Goal: Task Accomplishment & Management: Manage account settings

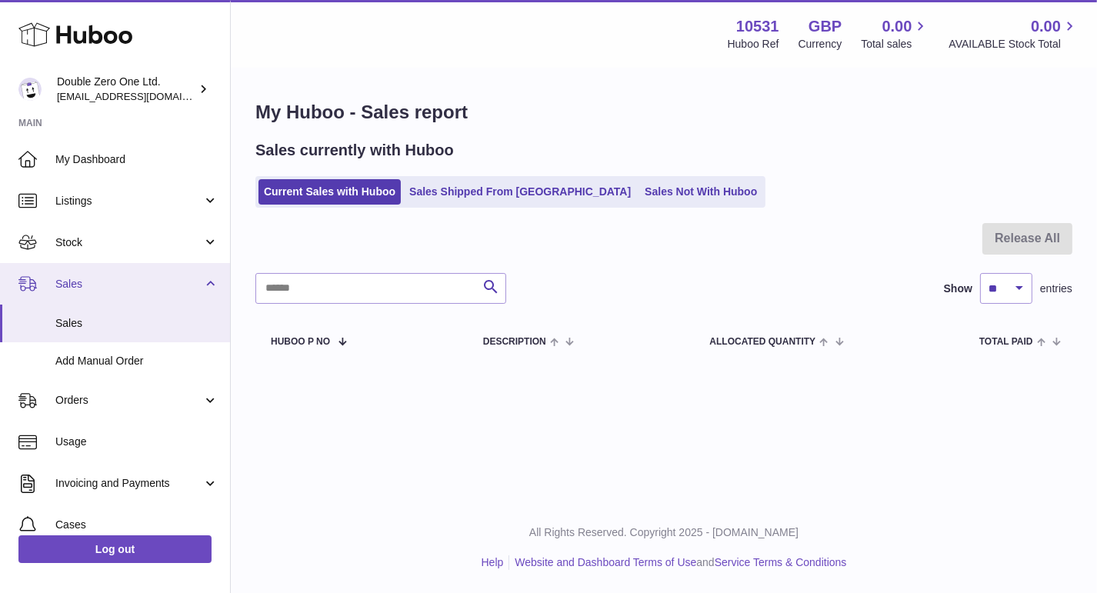
click at [99, 284] on span "Sales" at bounding box center [128, 284] width 147 height 15
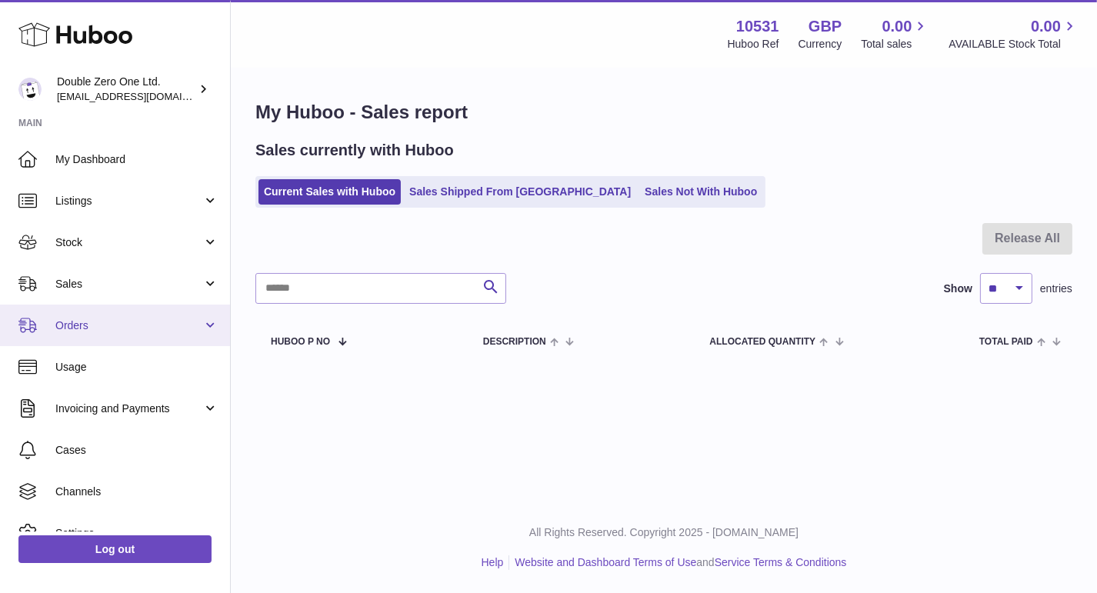
click at [102, 323] on span "Orders" at bounding box center [128, 326] width 147 height 15
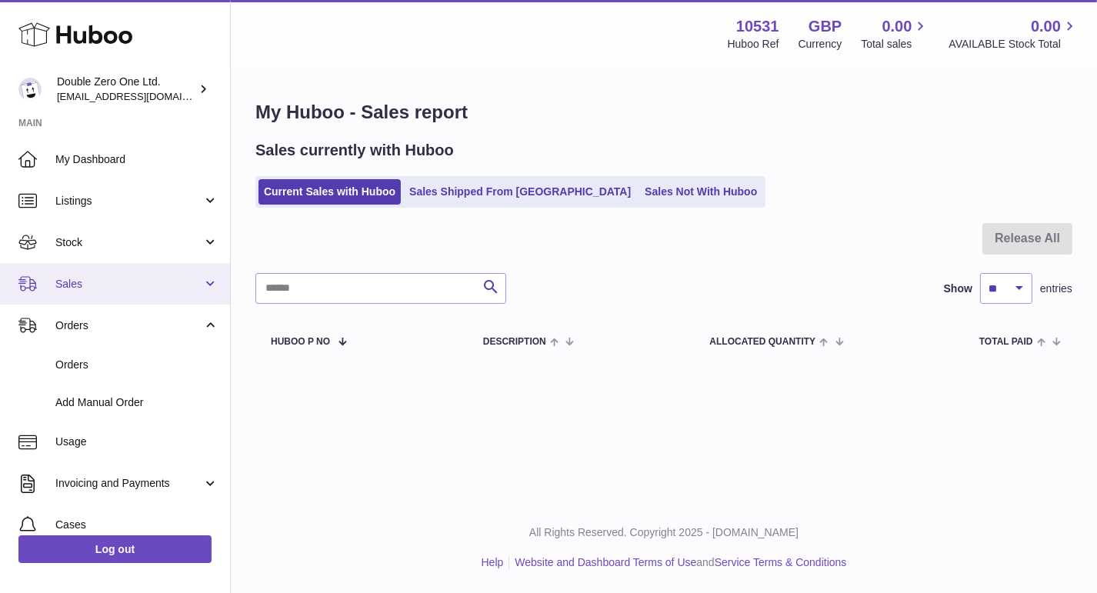
click at [115, 298] on link "Sales" at bounding box center [115, 284] width 230 height 42
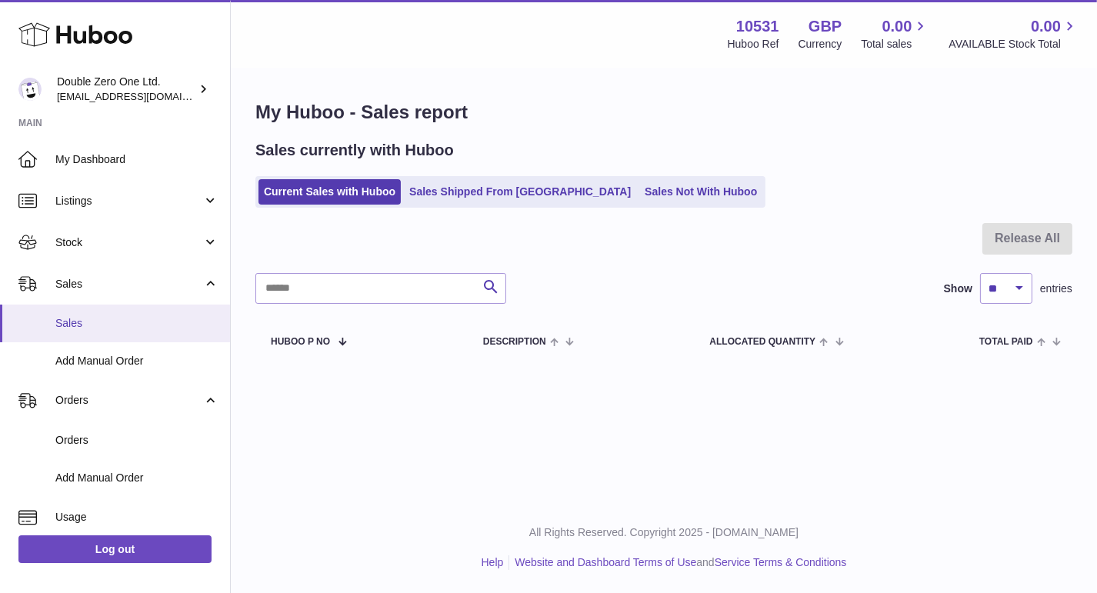
click at [155, 319] on span "Sales" at bounding box center [136, 323] width 163 height 15
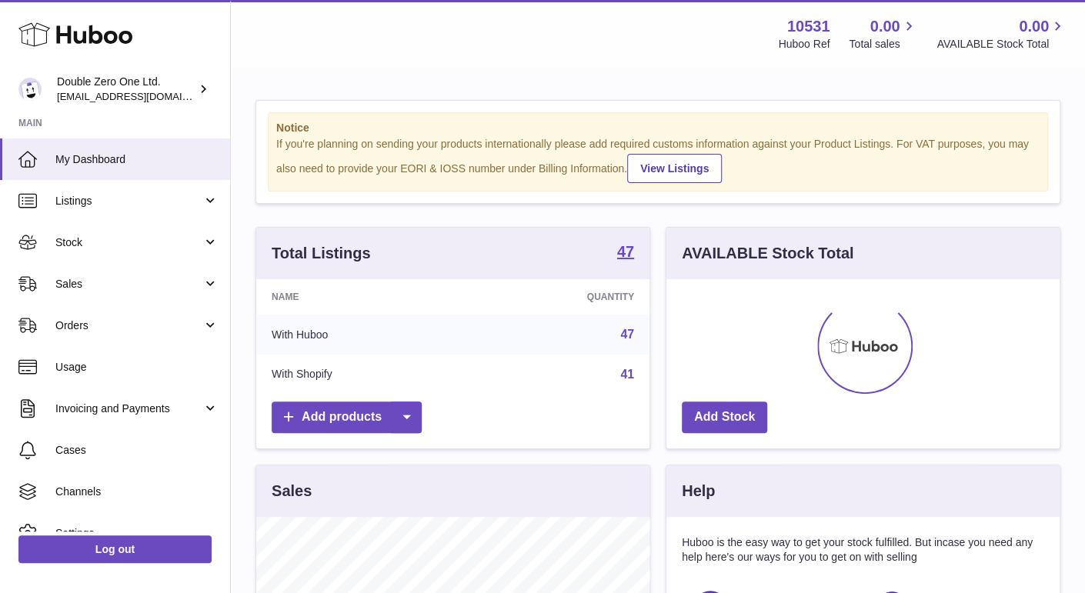
scroll to position [239, 393]
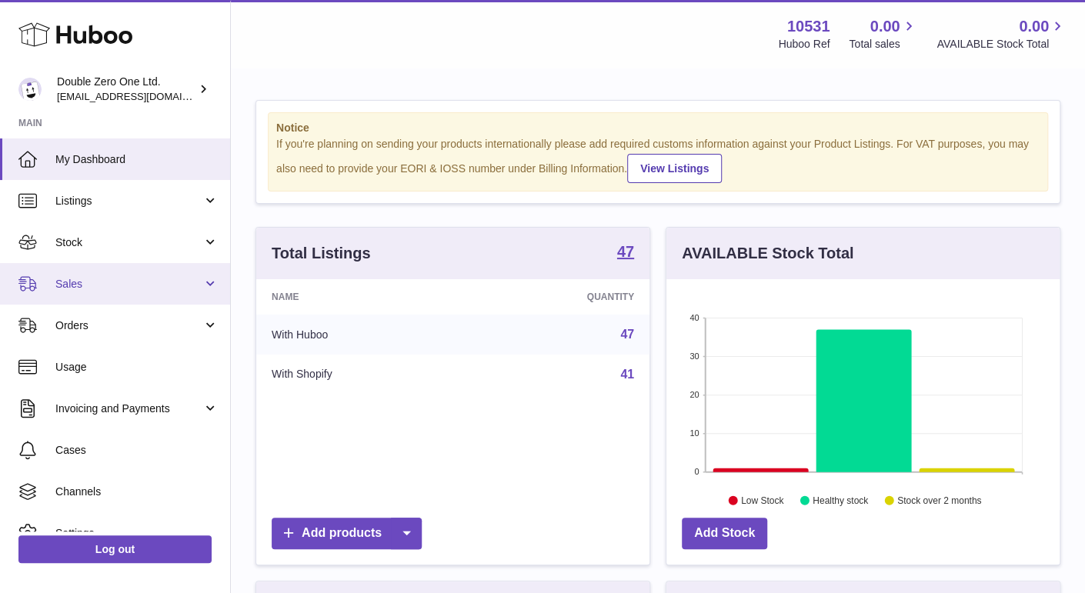
click at [65, 292] on link "Sales" at bounding box center [115, 284] width 230 height 42
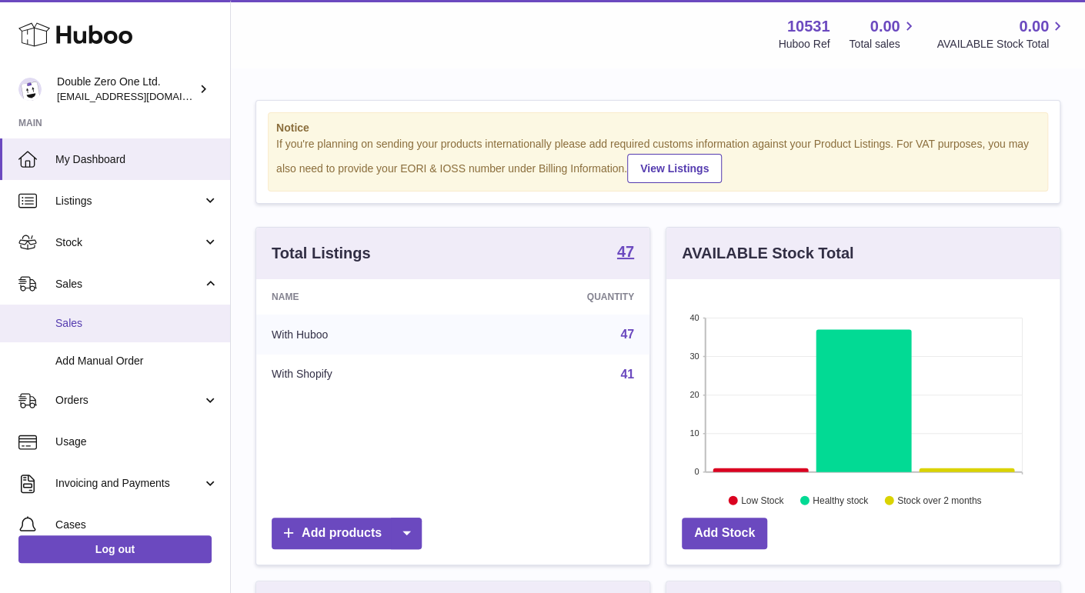
click at [70, 312] on link "Sales" at bounding box center [115, 324] width 230 height 38
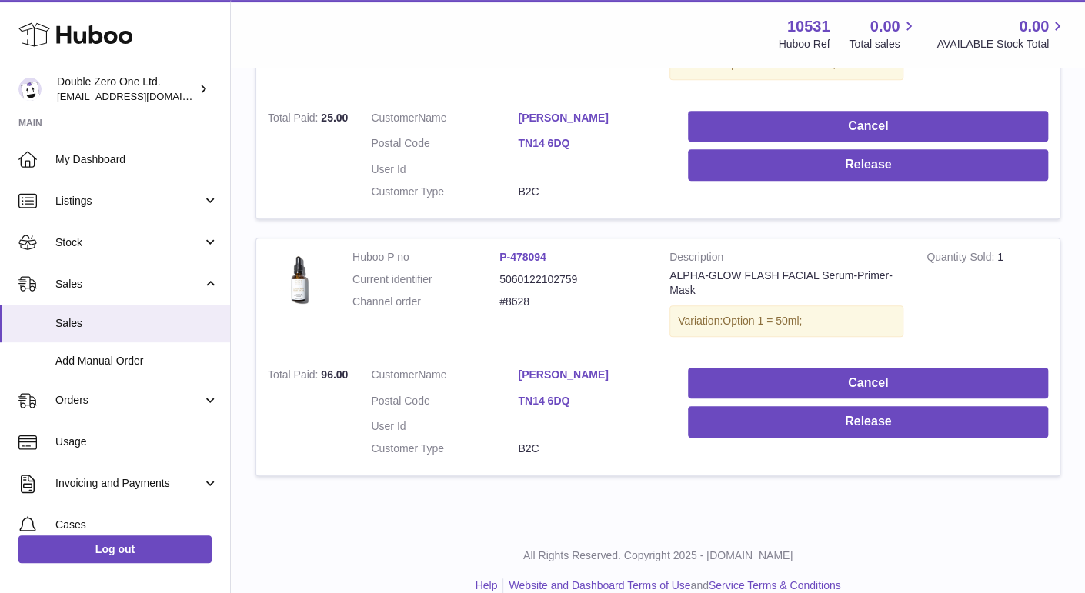
scroll to position [368, 0]
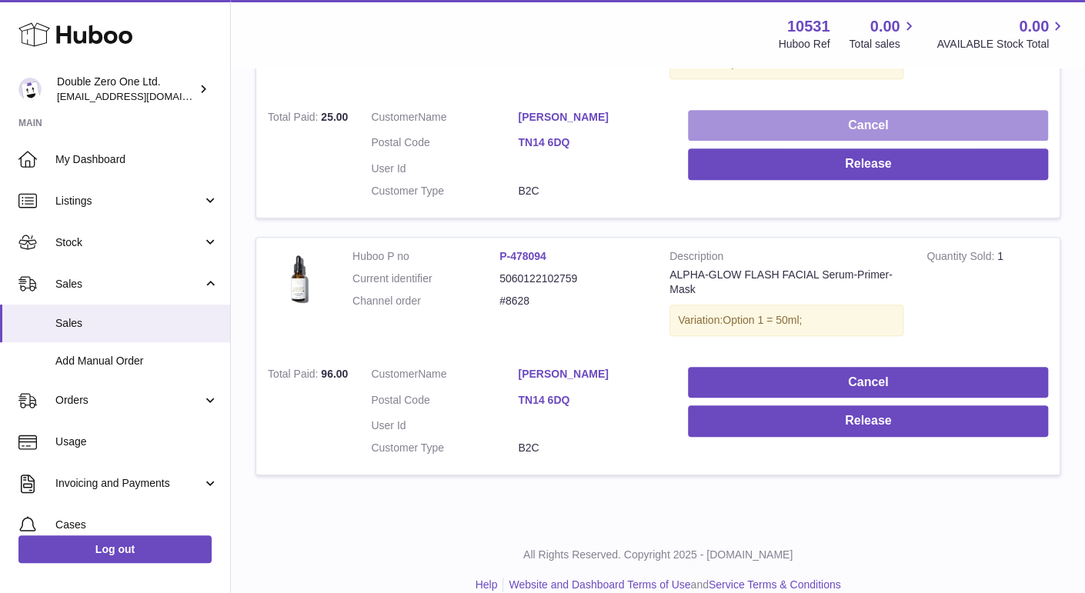
click at [800, 114] on button "Cancel" at bounding box center [868, 126] width 360 height 32
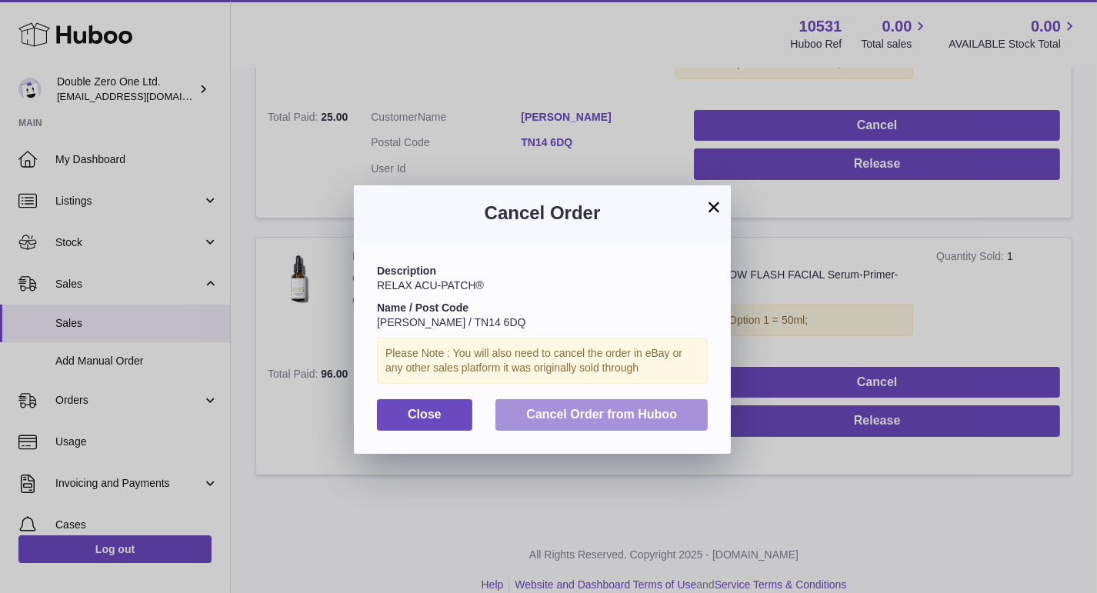
click at [594, 408] on button "Cancel Order from Huboo" at bounding box center [602, 415] width 212 height 32
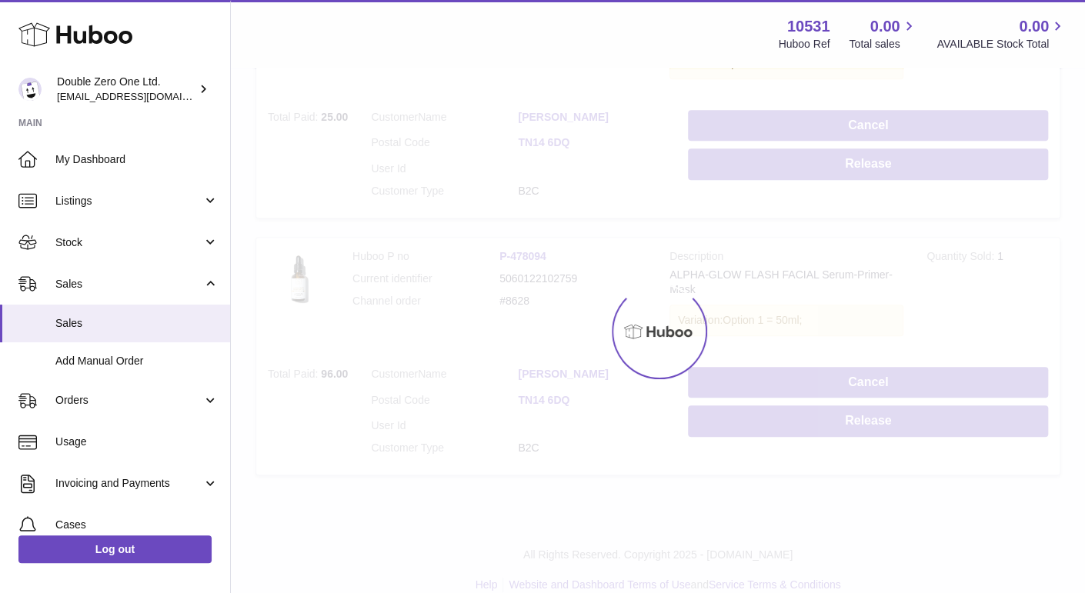
scroll to position [127, 0]
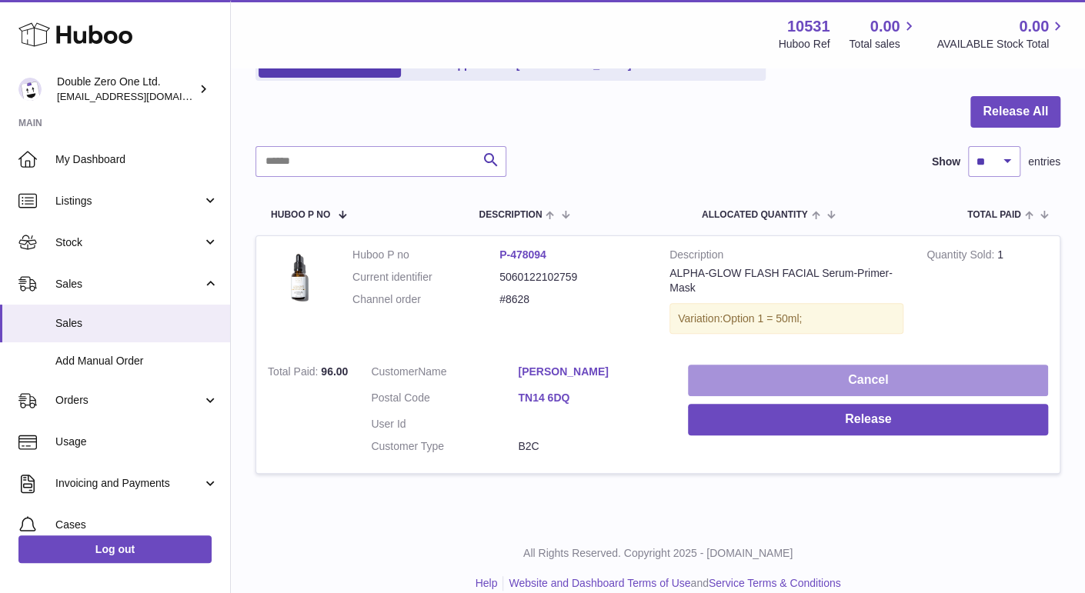
click at [737, 382] on button "Cancel" at bounding box center [868, 381] width 360 height 32
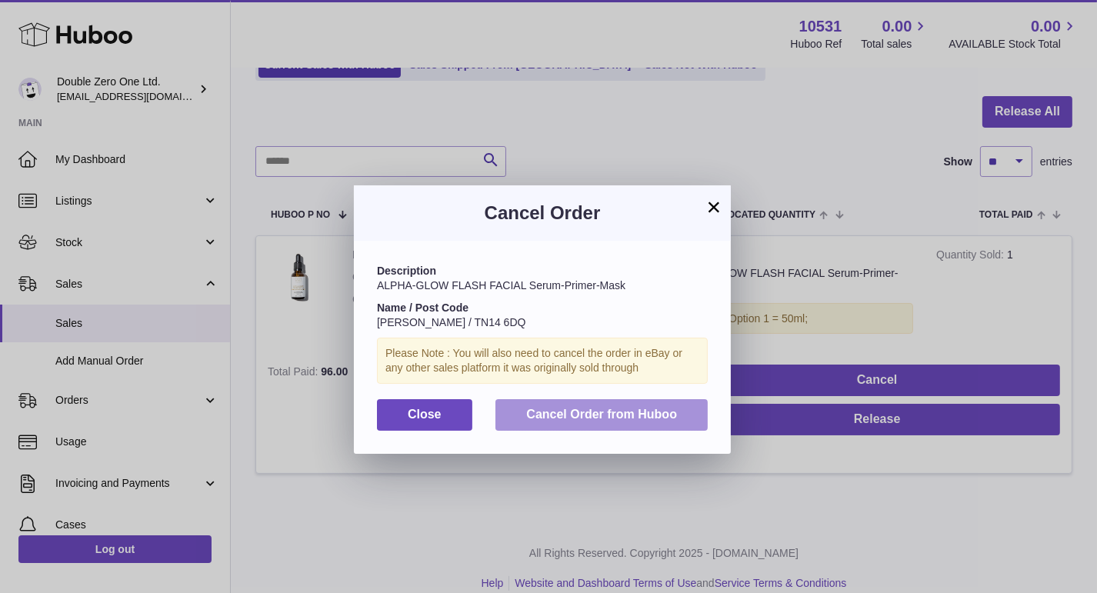
click at [595, 404] on button "Cancel Order from Huboo" at bounding box center [602, 415] width 212 height 32
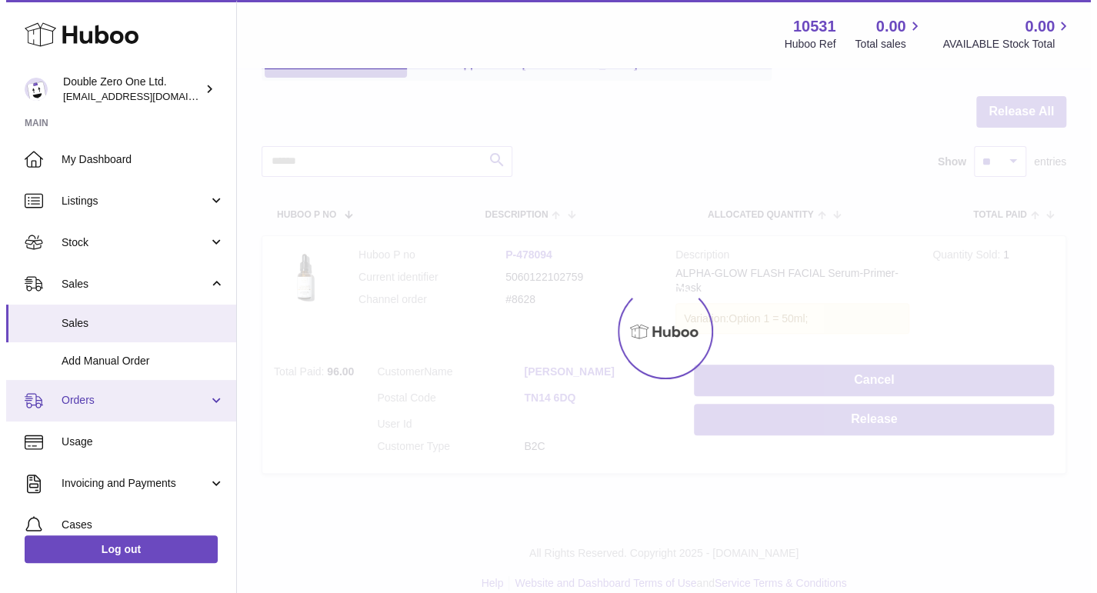
scroll to position [0, 0]
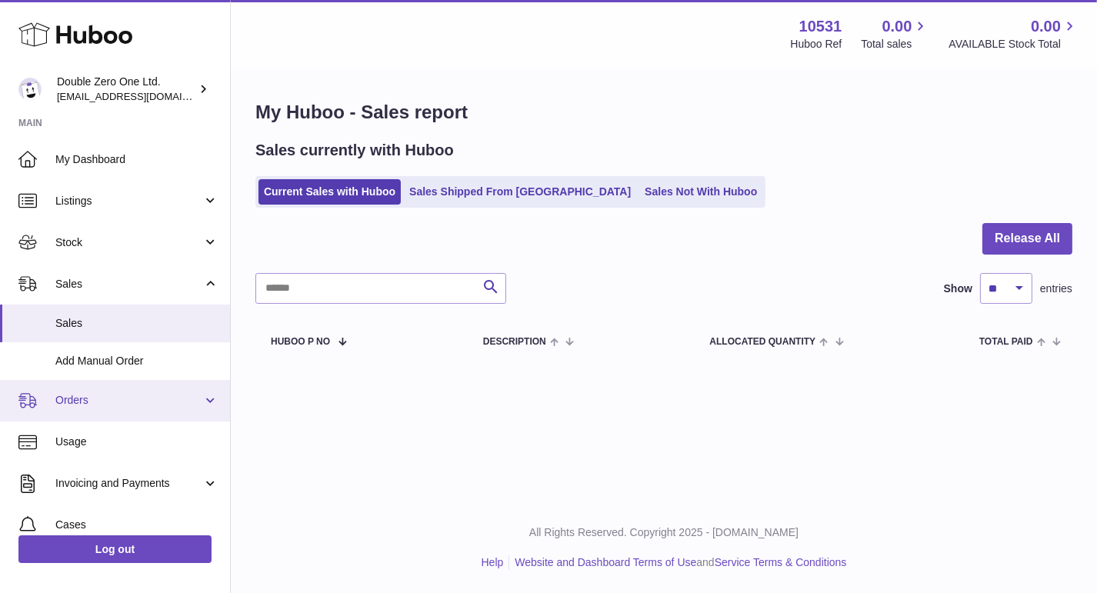
click at [112, 405] on span "Orders" at bounding box center [128, 400] width 147 height 15
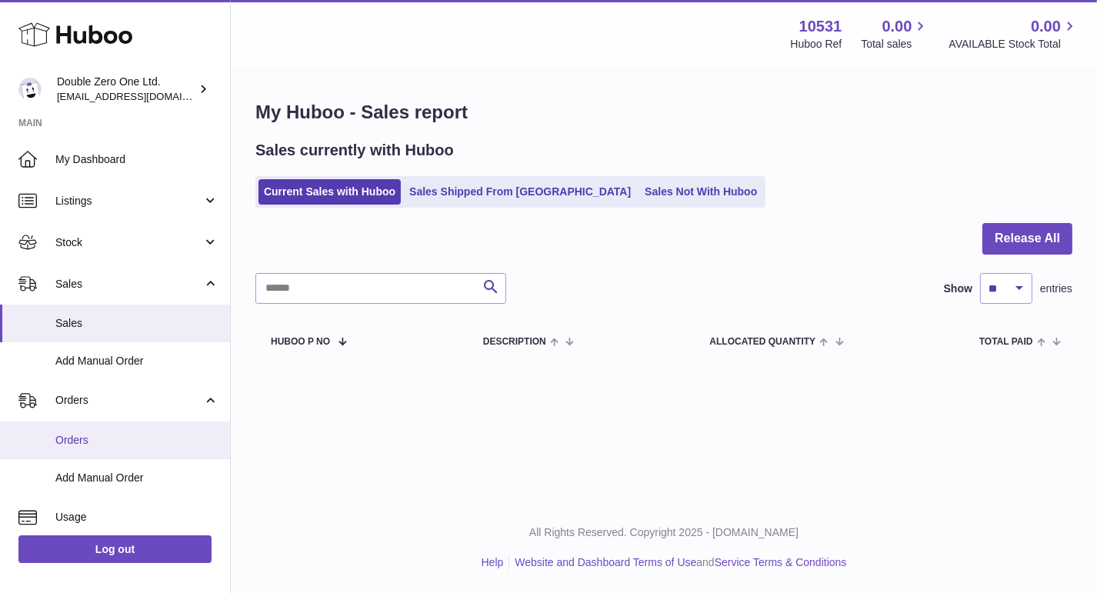
click at [111, 437] on span "Orders" at bounding box center [136, 440] width 163 height 15
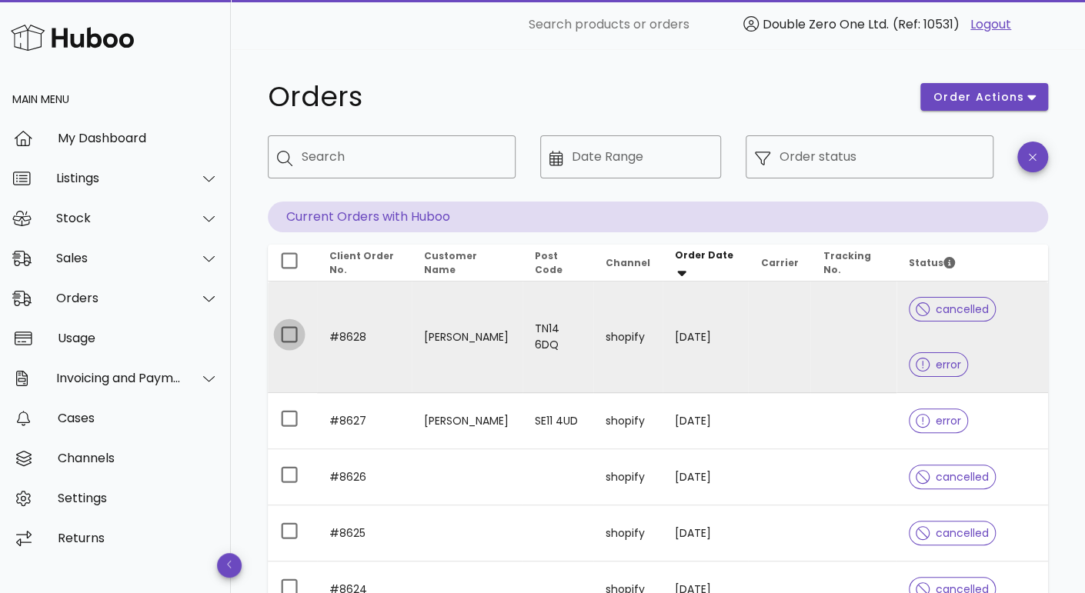
click at [279, 333] on div at bounding box center [289, 335] width 26 height 26
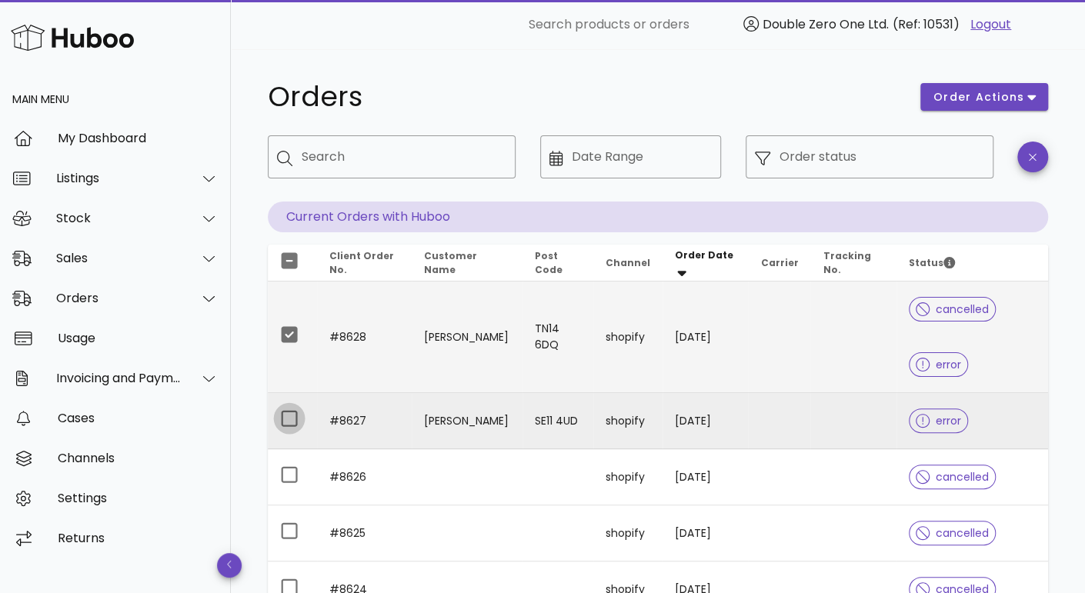
click at [290, 419] on div at bounding box center [289, 419] width 26 height 26
click at [1016, 88] on button "order actions" at bounding box center [984, 97] width 128 height 28
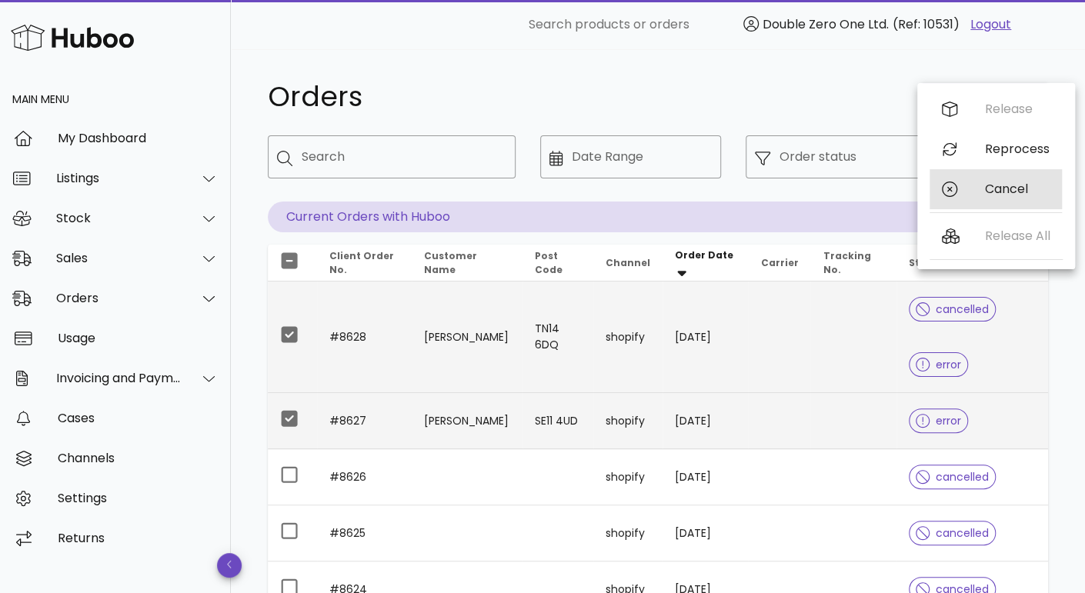
click at [977, 179] on div "Cancel" at bounding box center [996, 189] width 132 height 40
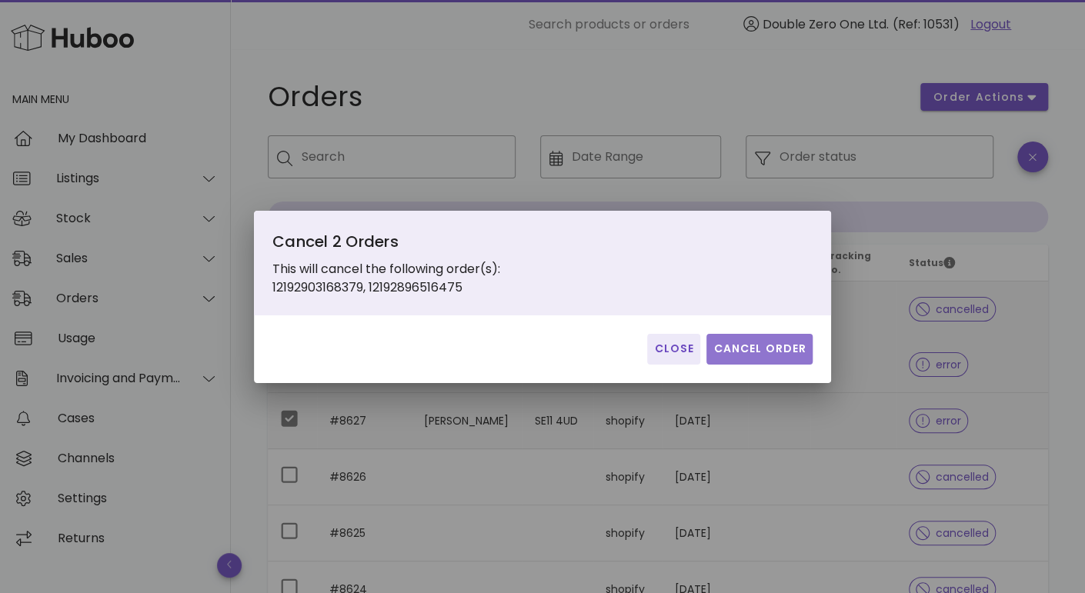
click at [773, 341] on span "Cancel Order" at bounding box center [760, 349] width 94 height 16
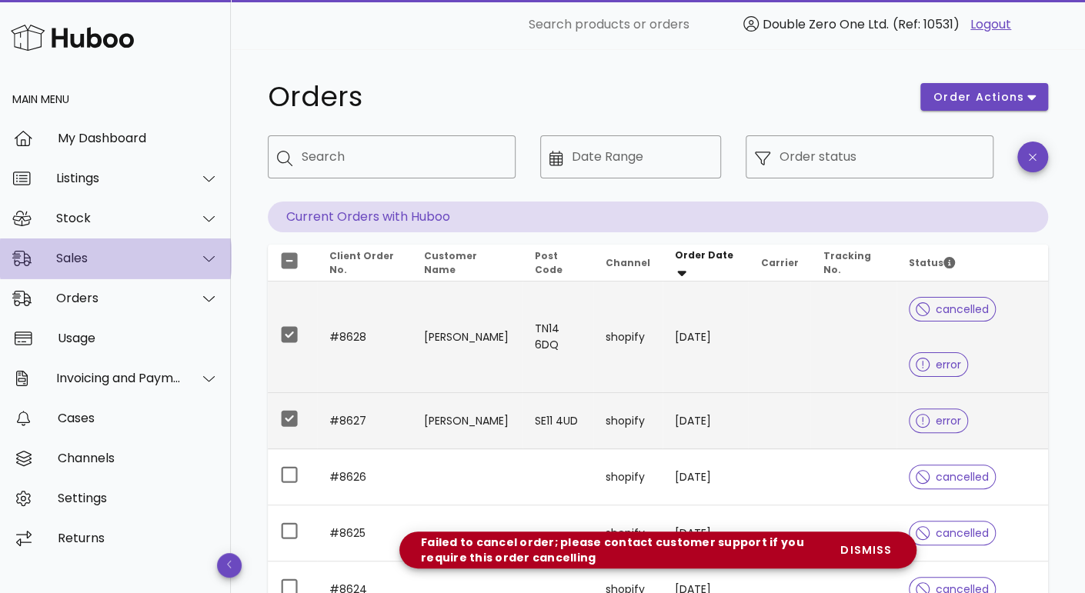
click at [82, 246] on div "Sales" at bounding box center [115, 259] width 231 height 40
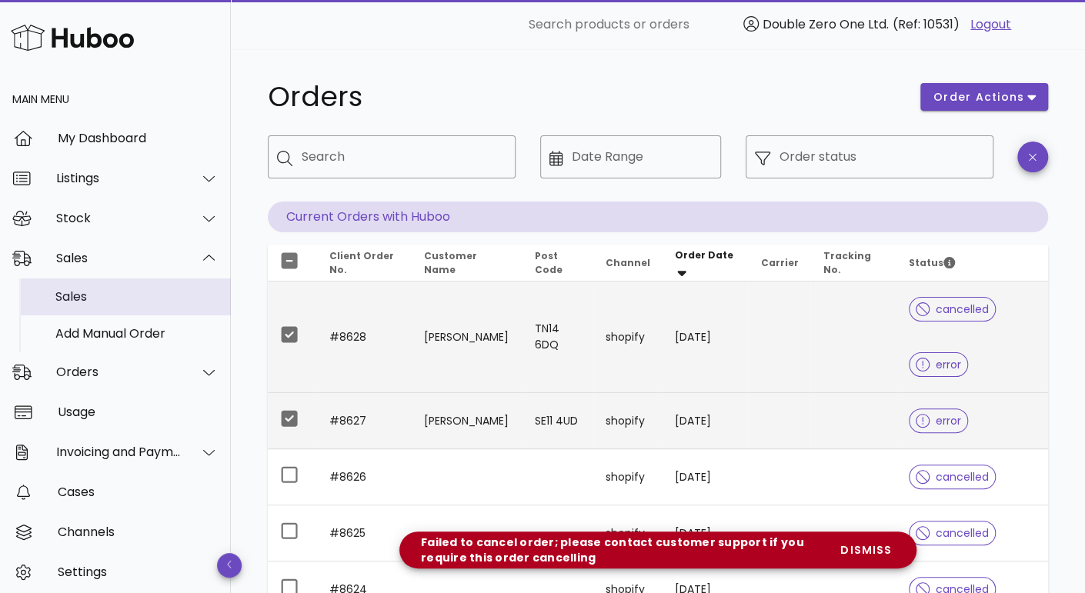
click at [156, 287] on div "Sales" at bounding box center [136, 296] width 163 height 33
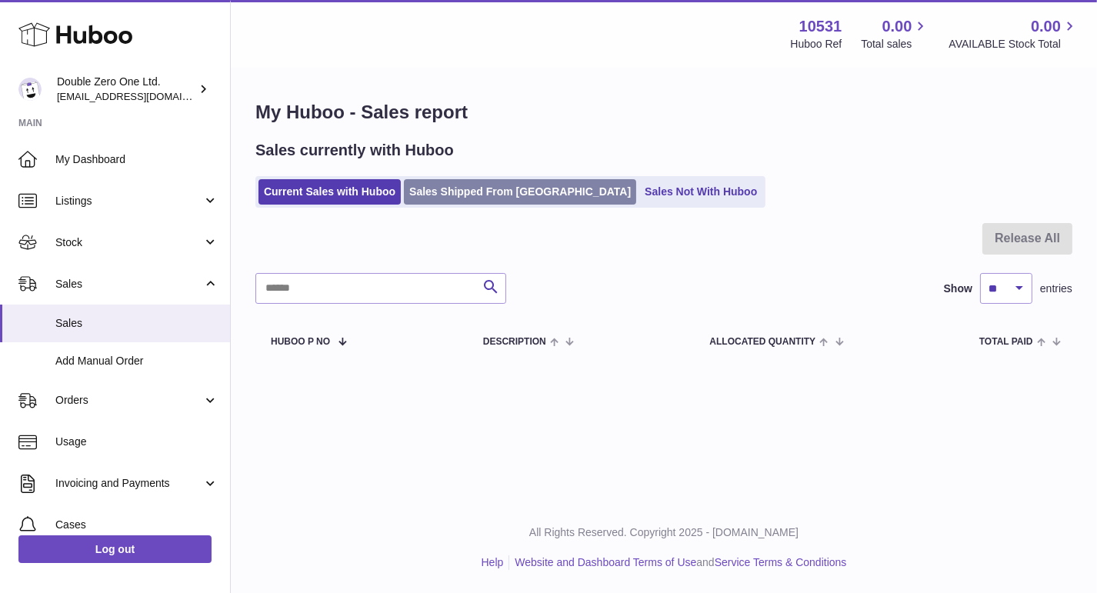
click at [539, 199] on link "Sales Shipped From [GEOGRAPHIC_DATA]" at bounding box center [520, 191] width 232 height 25
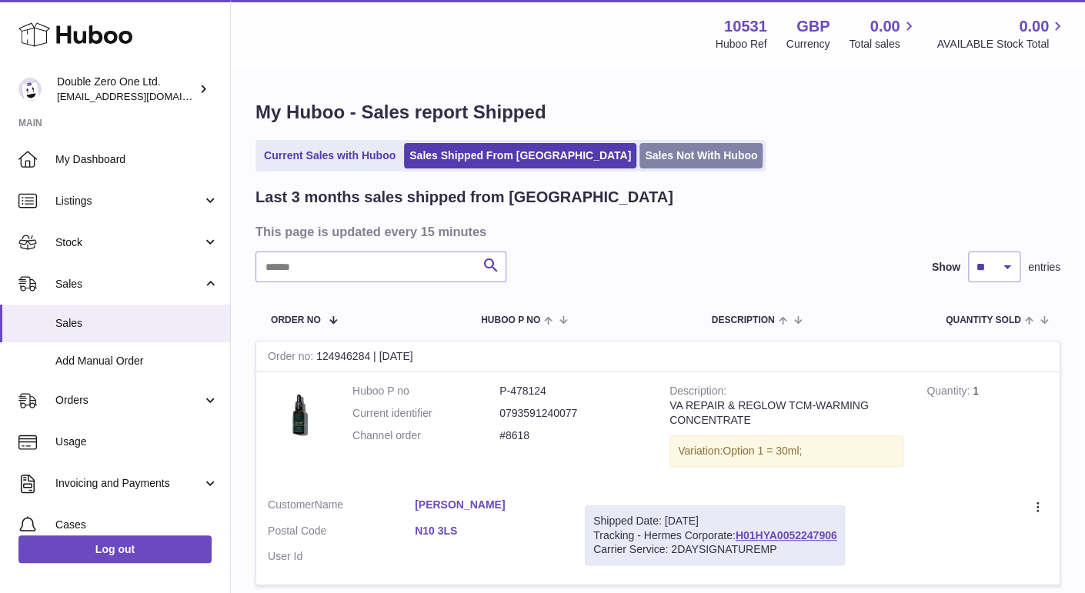
click at [639, 160] on link "Sales Not With Huboo" at bounding box center [700, 155] width 123 height 25
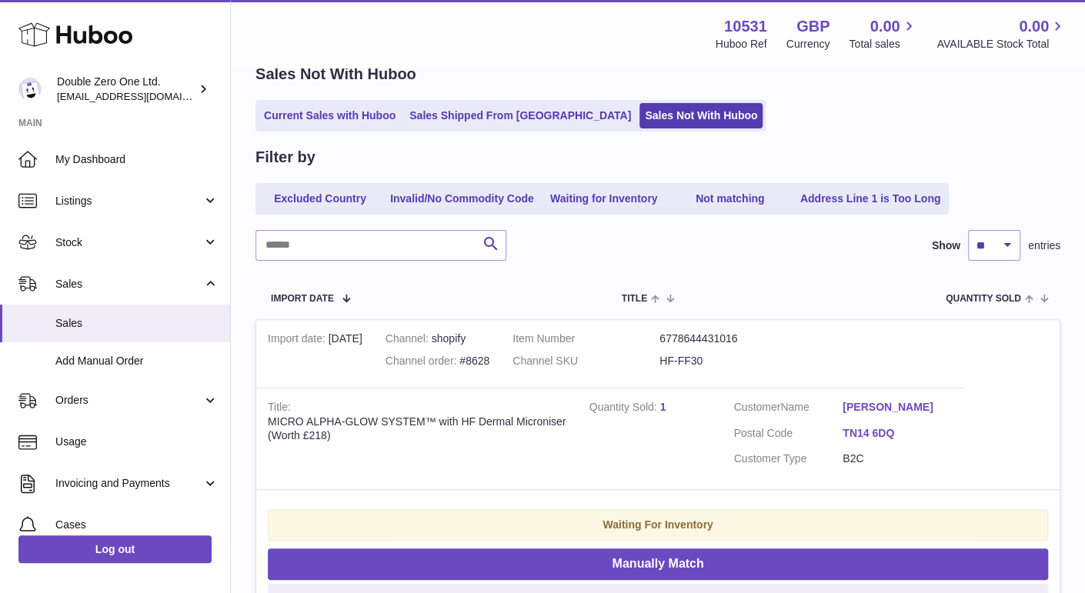
scroll to position [215, 0]
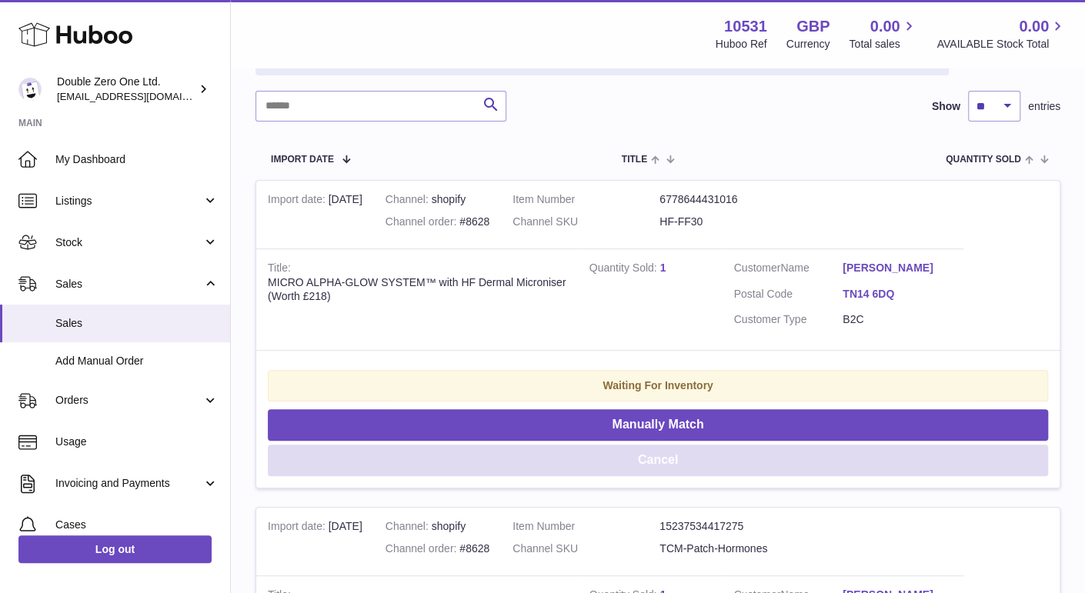
click at [675, 464] on button "Cancel" at bounding box center [658, 461] width 780 height 32
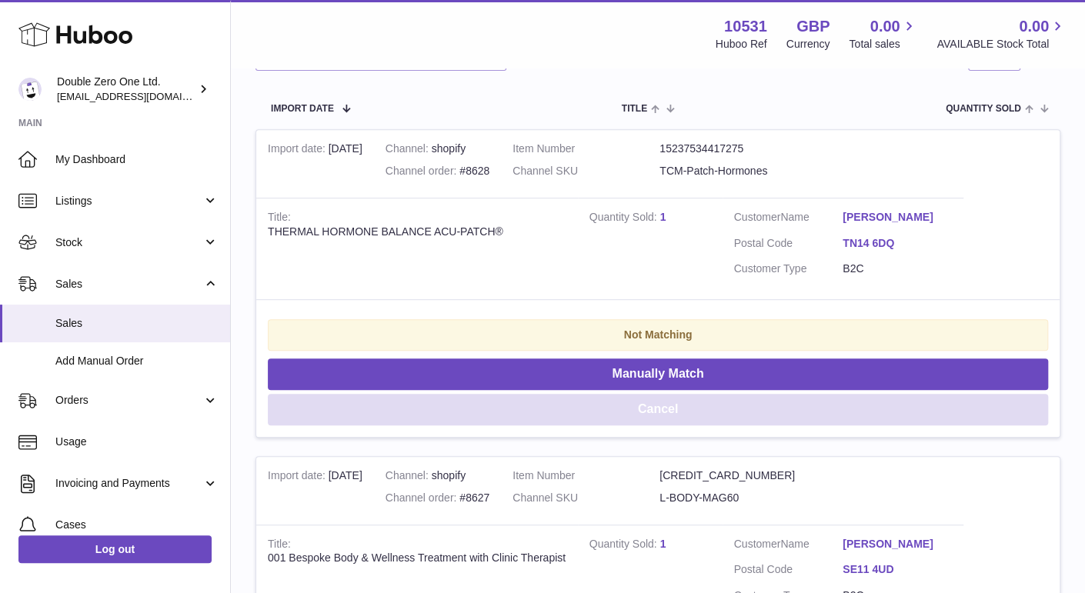
click at [675, 413] on button "Cancel" at bounding box center [658, 410] width 780 height 32
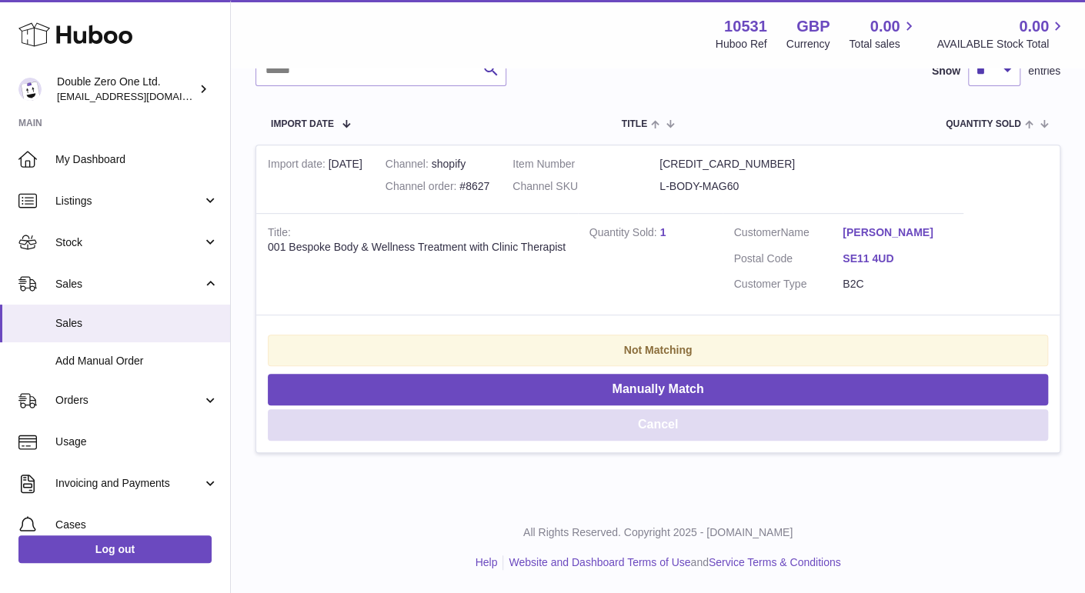
scroll to position [249, 0]
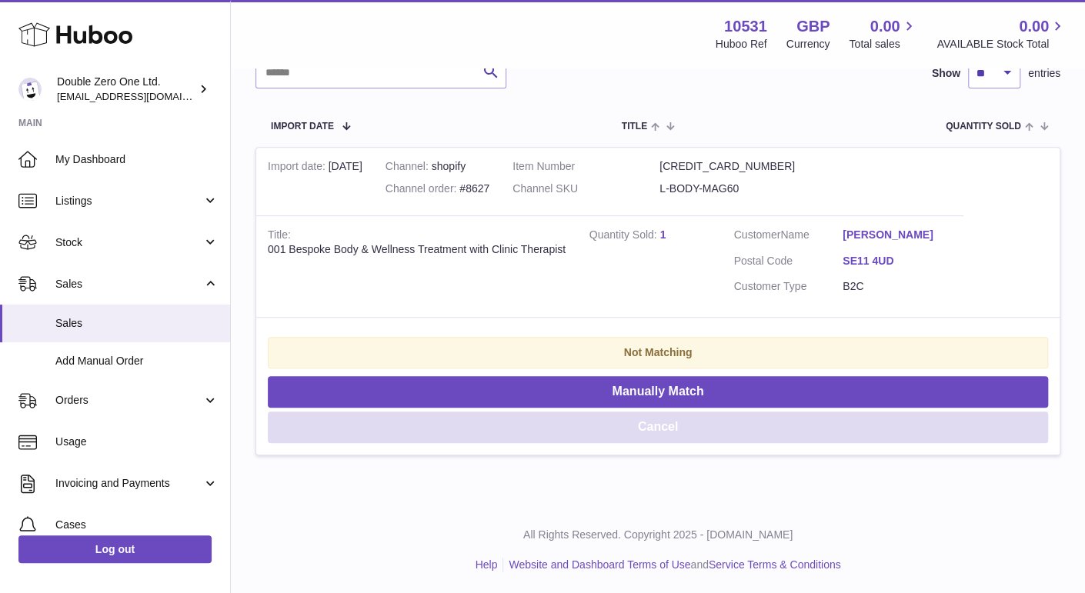
click at [674, 422] on button "Cancel" at bounding box center [658, 428] width 780 height 32
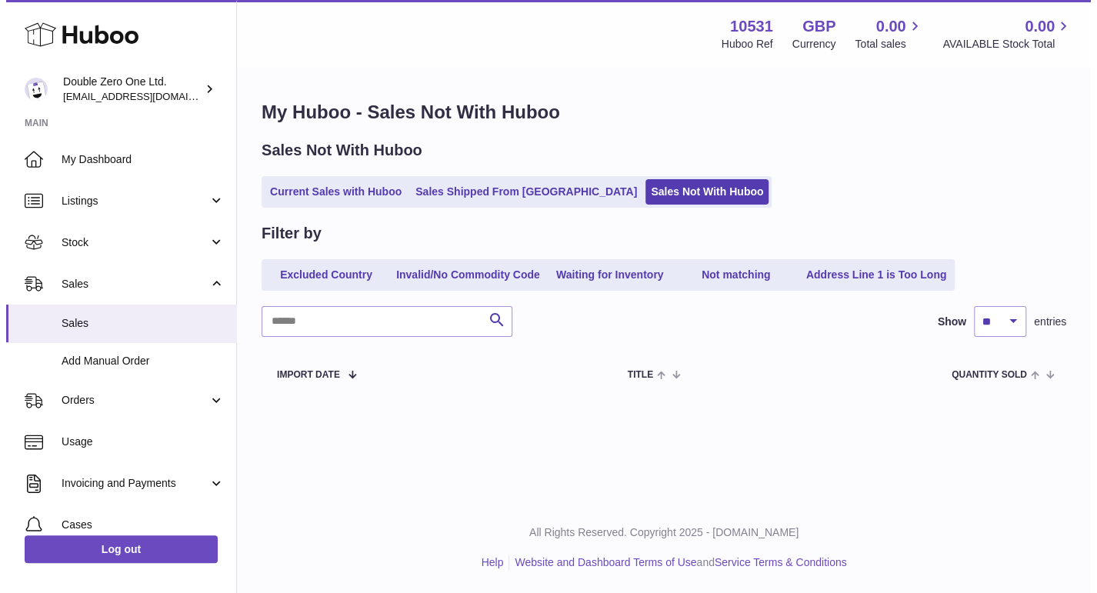
scroll to position [0, 0]
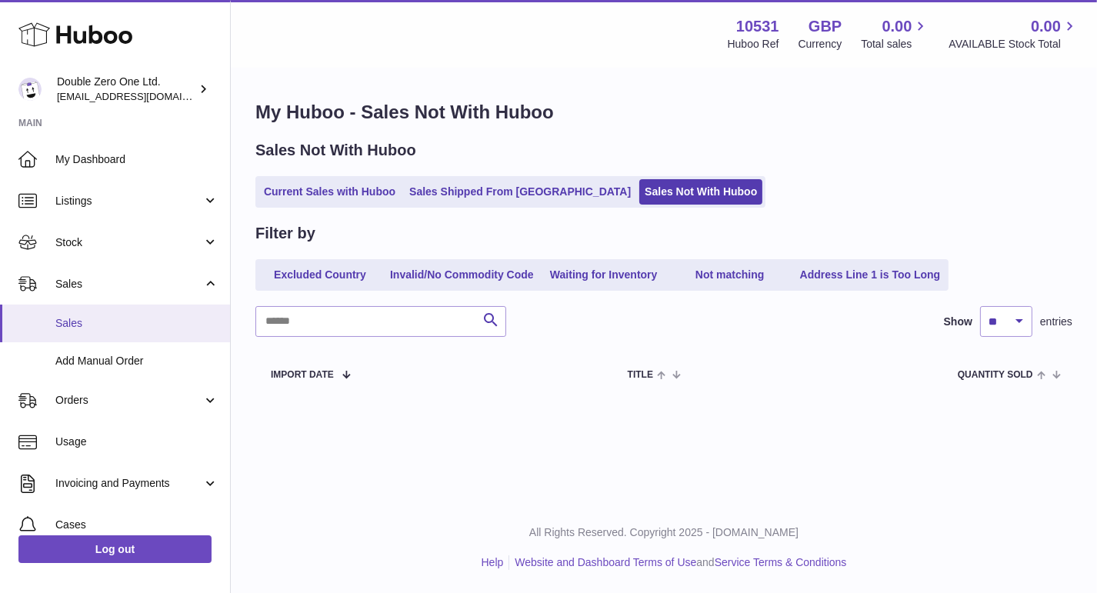
click at [72, 324] on span "Sales" at bounding box center [136, 323] width 163 height 15
